Goal: Obtain resource: Obtain resource

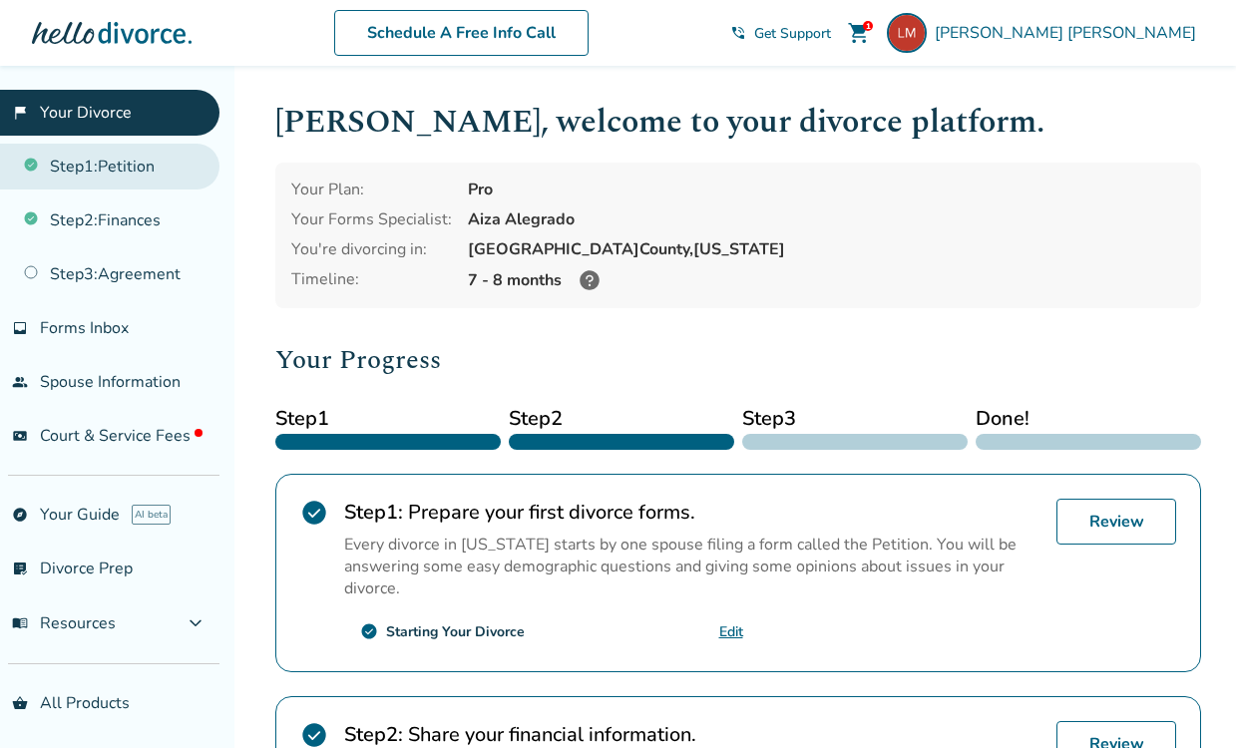
click at [123, 173] on link "Step 1 : Petition" at bounding box center [110, 167] width 220 height 46
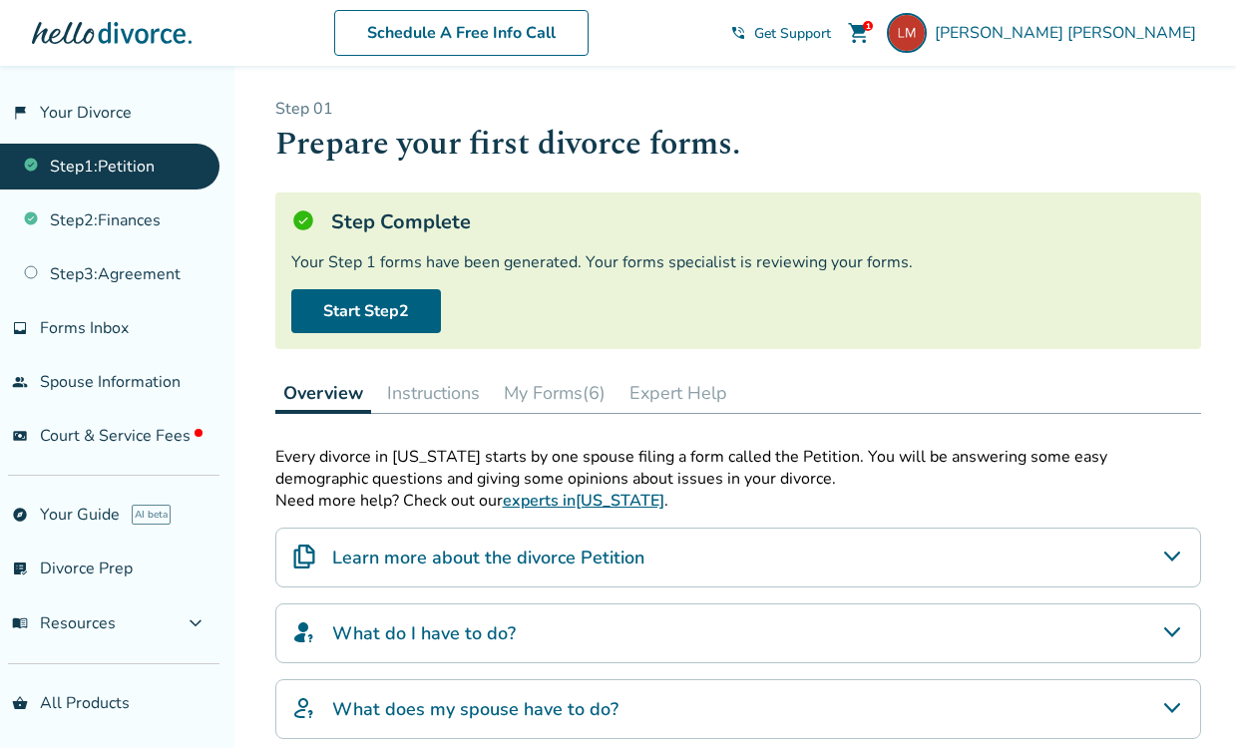
click at [570, 400] on button "My Forms (6)" at bounding box center [555, 393] width 118 height 40
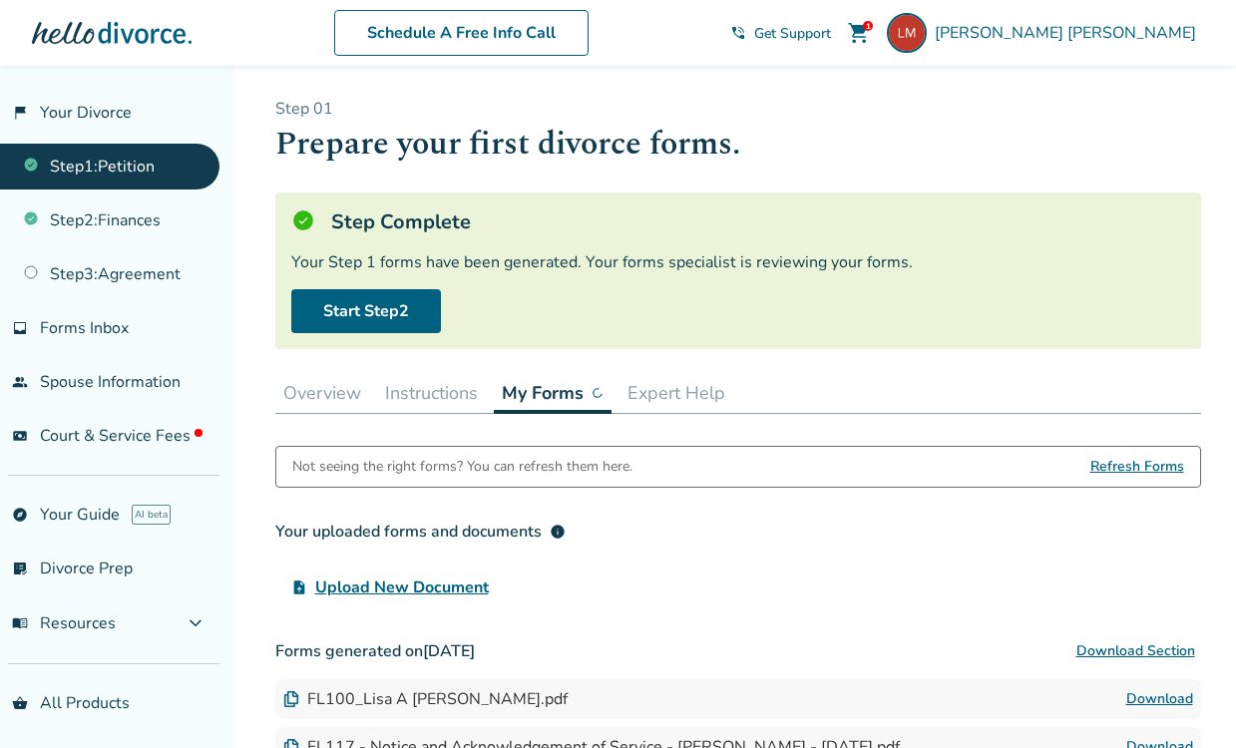
scroll to position [222, 0]
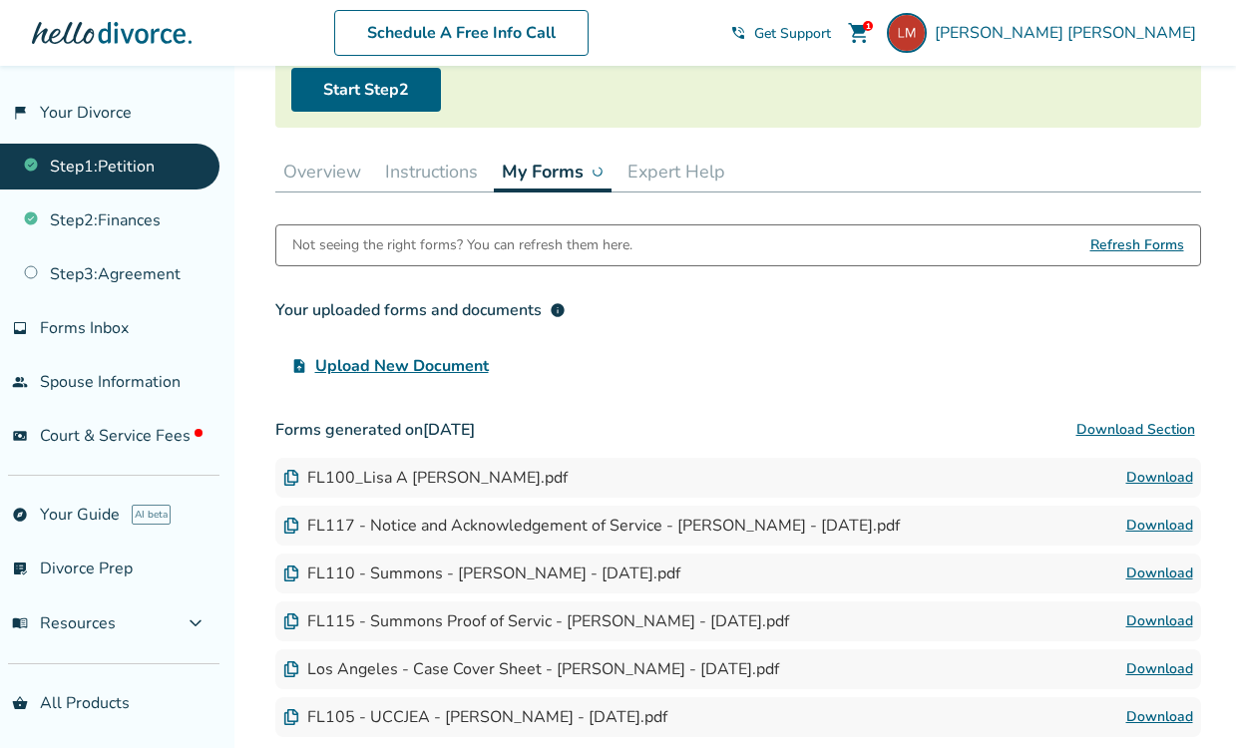
click at [1130, 428] on button "Download Section" at bounding box center [1136, 430] width 131 height 40
